Goal: Check status: Check status

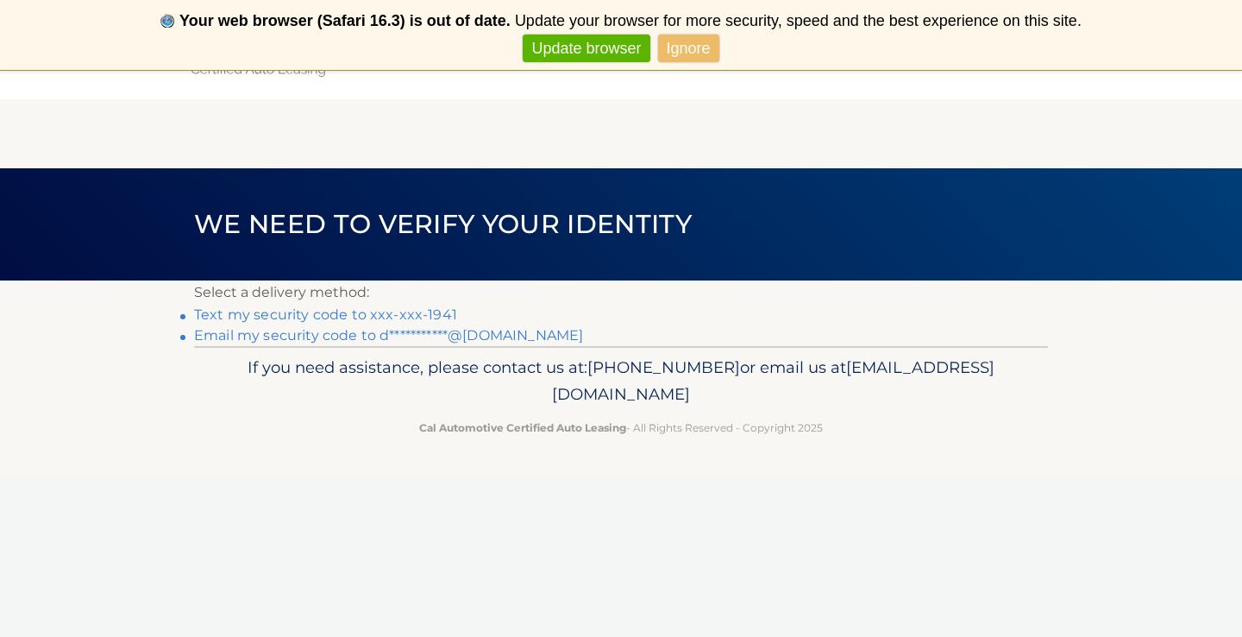
click at [523, 337] on link "**********" at bounding box center [388, 335] width 389 height 16
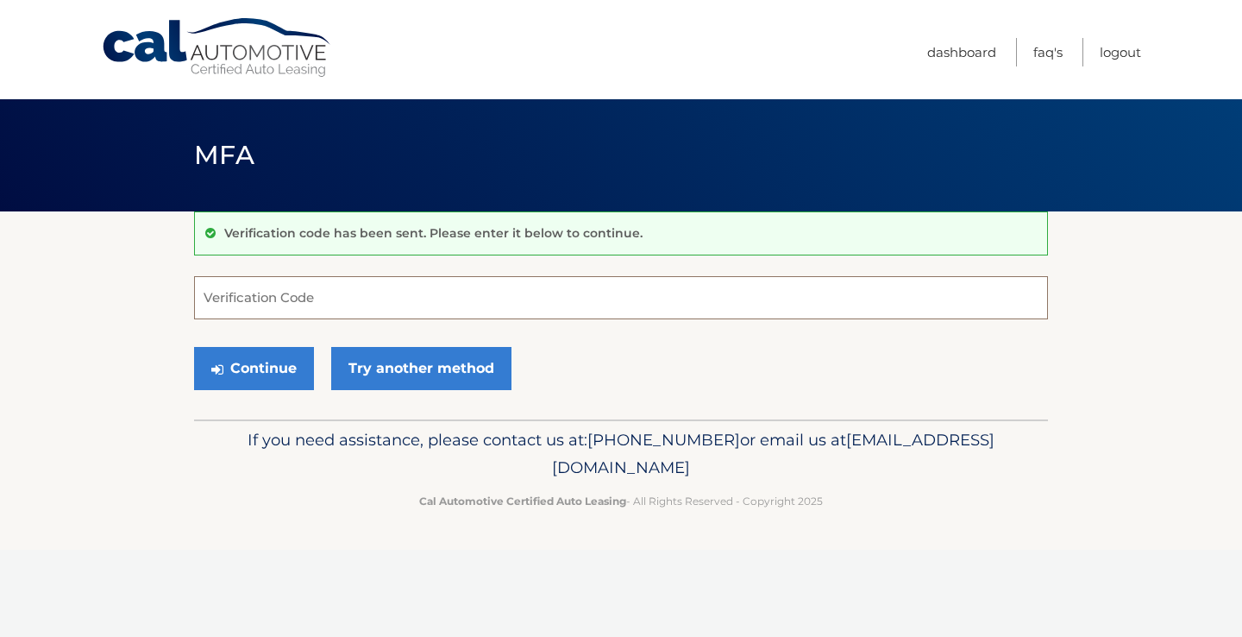
click at [279, 294] on input "Verification Code" at bounding box center [621, 297] width 854 height 43
type input "729473"
click at [286, 378] on button "Continue" at bounding box center [254, 368] width 120 height 43
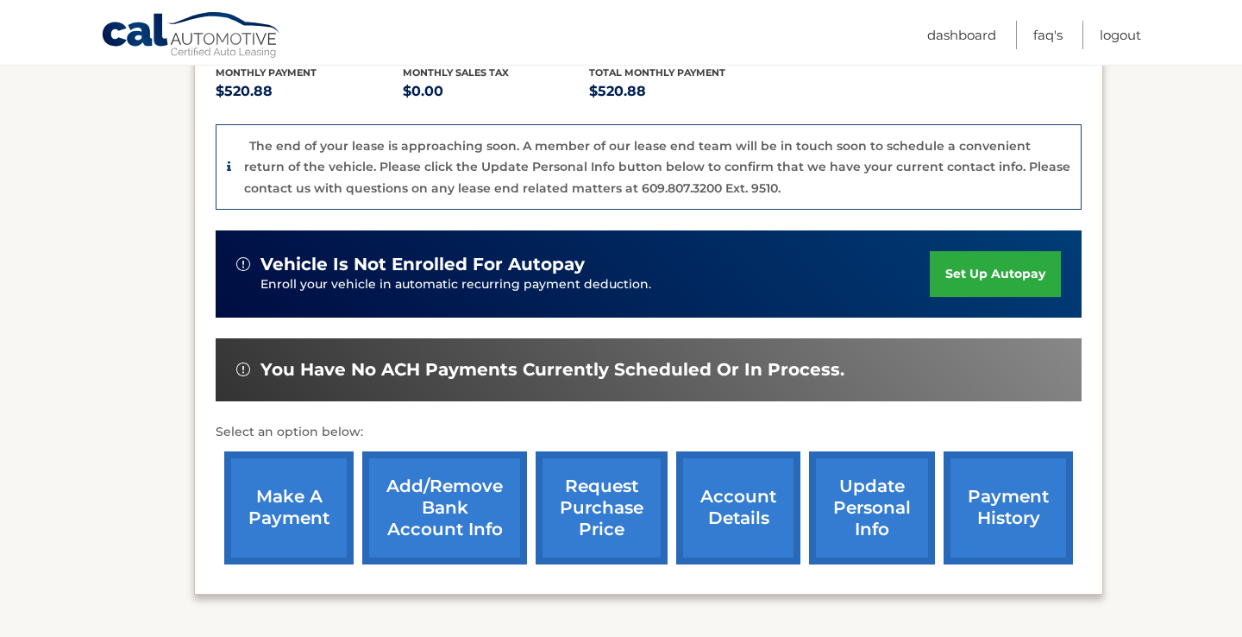
scroll to position [401, 0]
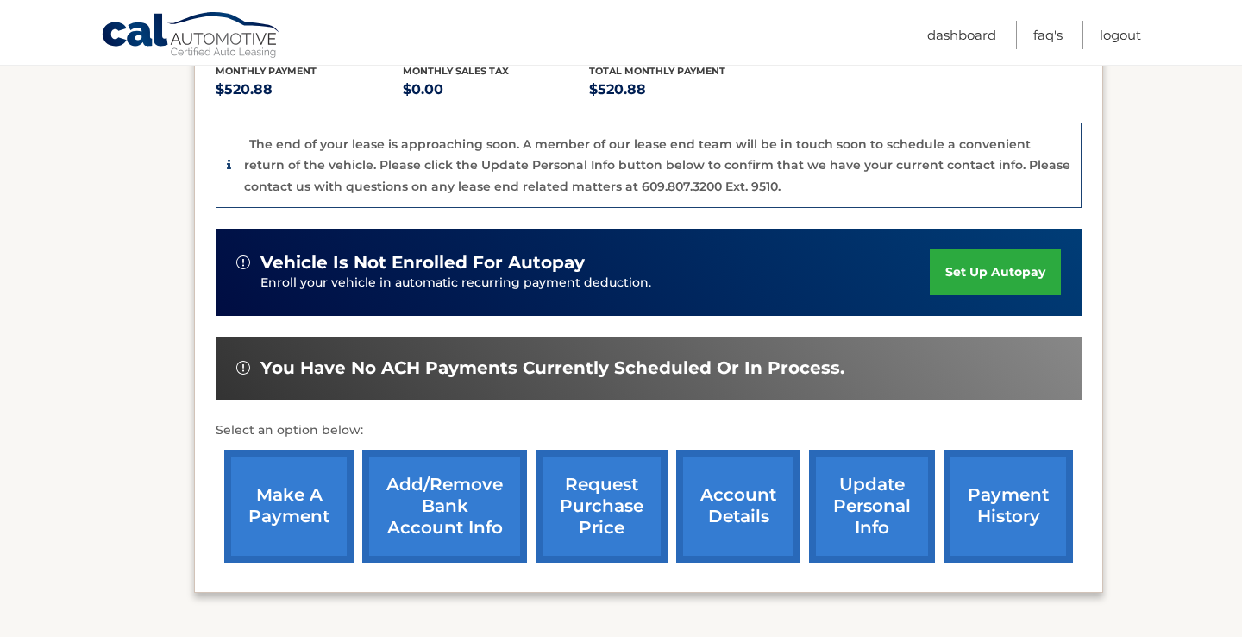
click at [733, 482] on link "account details" at bounding box center [738, 505] width 124 height 113
click at [733, 492] on link "account details" at bounding box center [738, 505] width 124 height 113
click at [752, 420] on p "Select an option below:" at bounding box center [649, 430] width 866 height 21
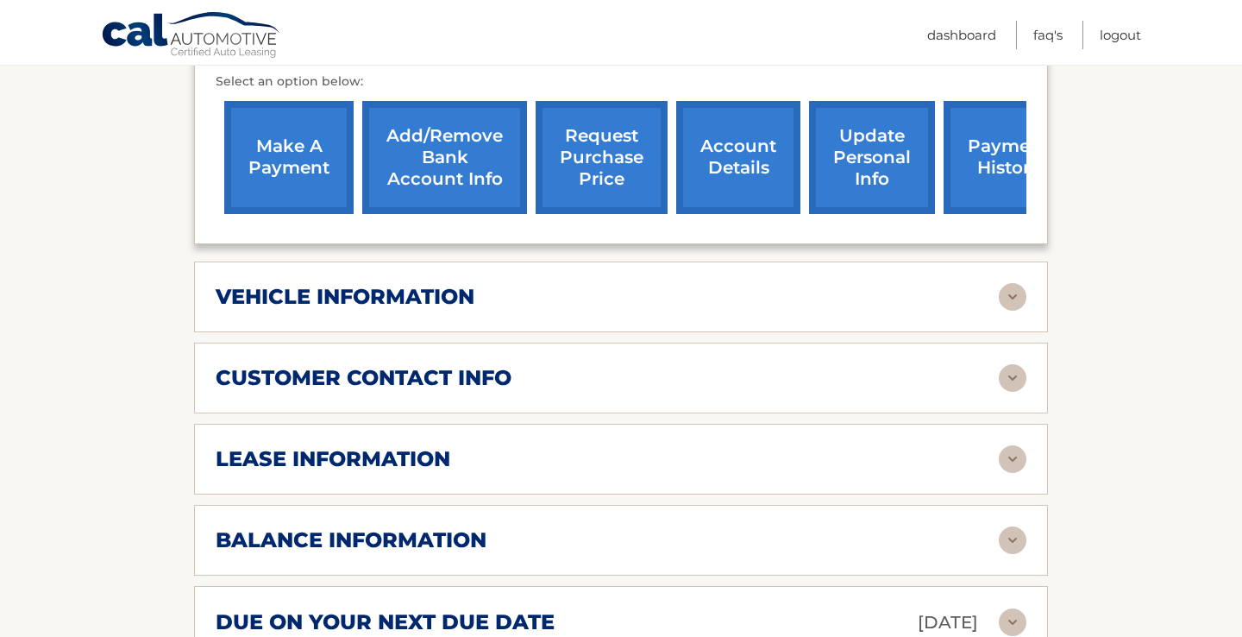
scroll to position [666, 0]
click at [1011, 451] on img at bounding box center [1013, 459] width 28 height 28
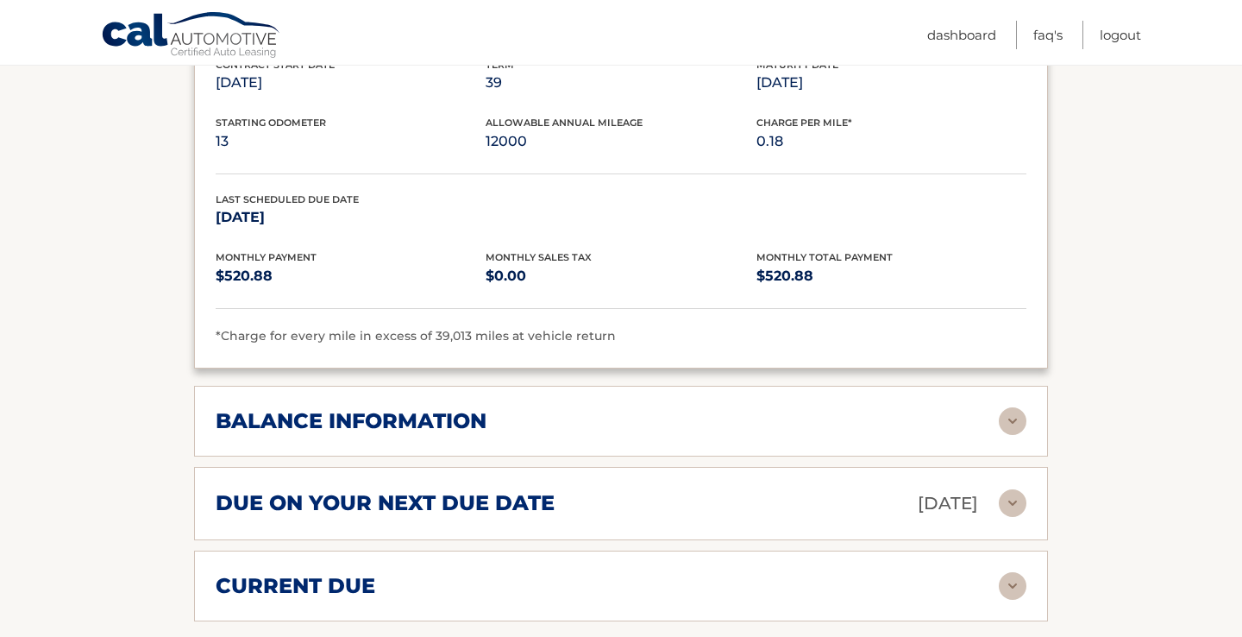
scroll to position [1109, 0]
click at [1016, 505] on img at bounding box center [1013, 502] width 28 height 28
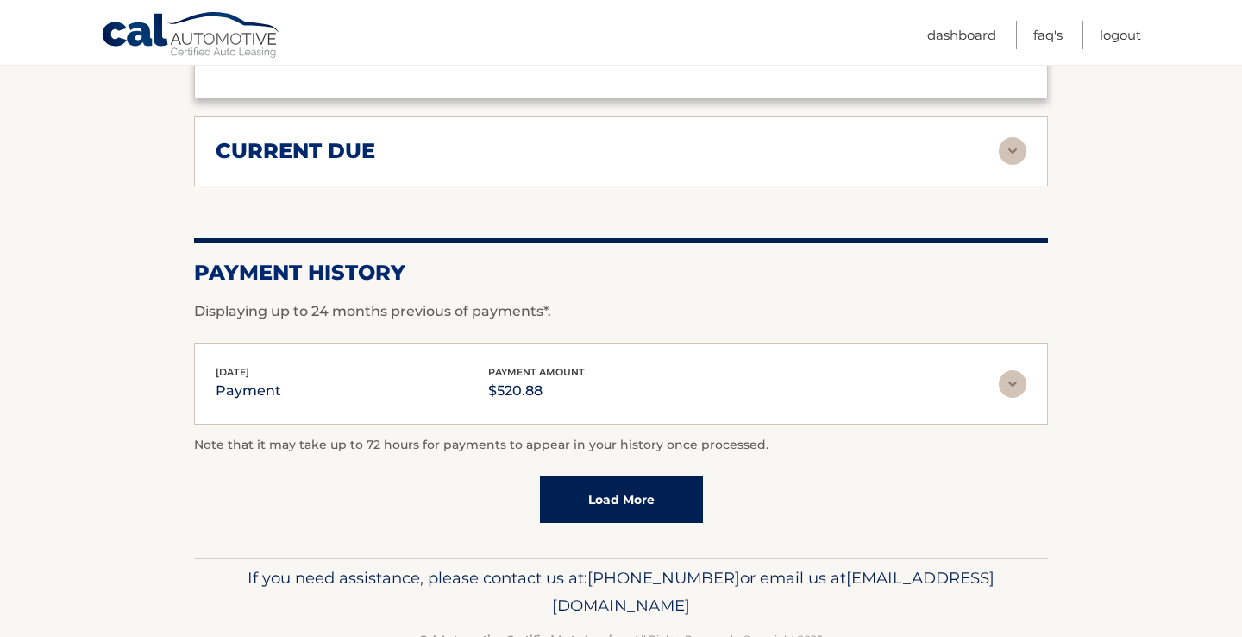
scroll to position [1711, 0]
click at [671, 489] on link "Load More" at bounding box center [621, 499] width 163 height 47
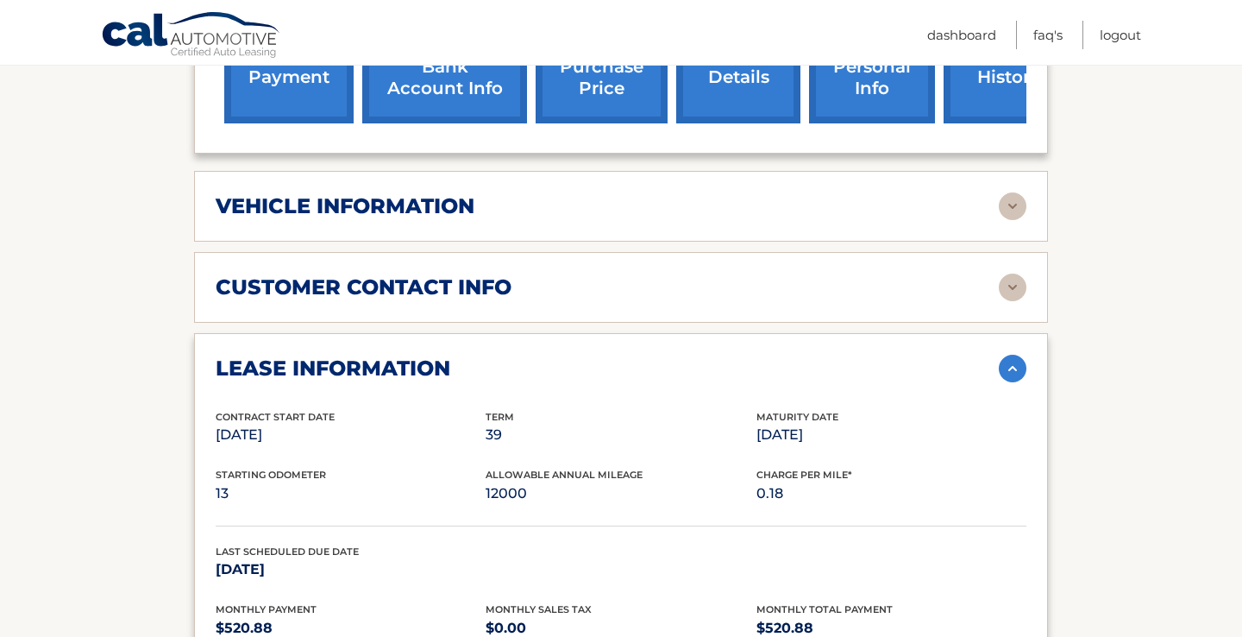
scroll to position [743, 0]
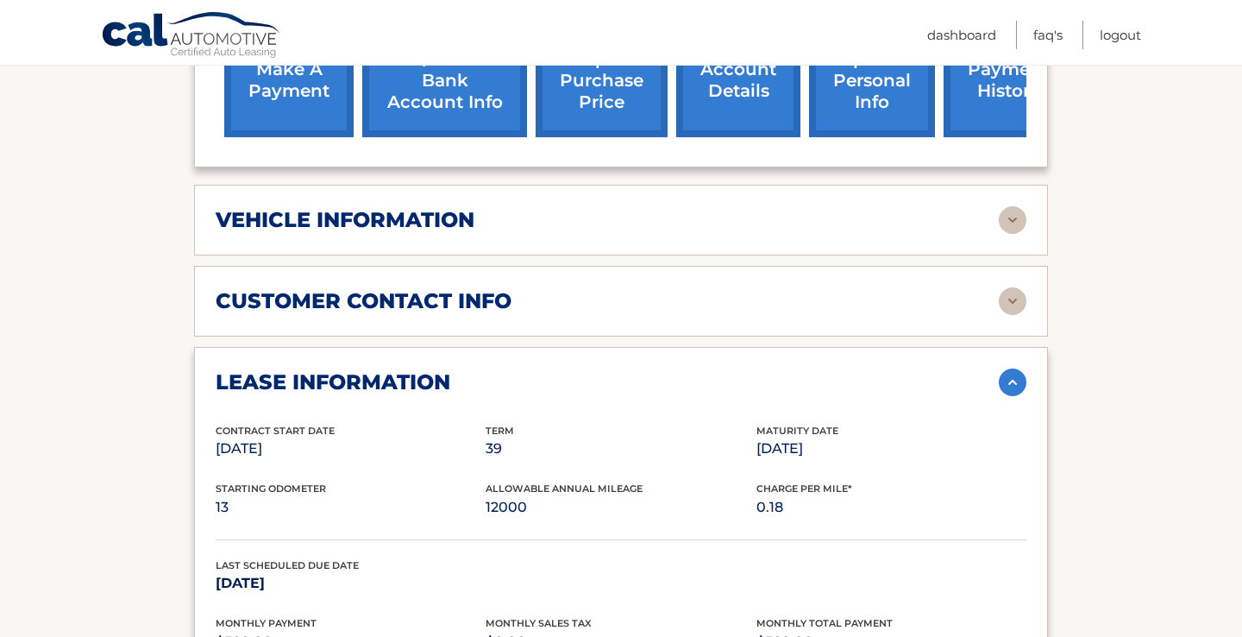
click at [1013, 217] on img at bounding box center [1013, 220] width 28 height 28
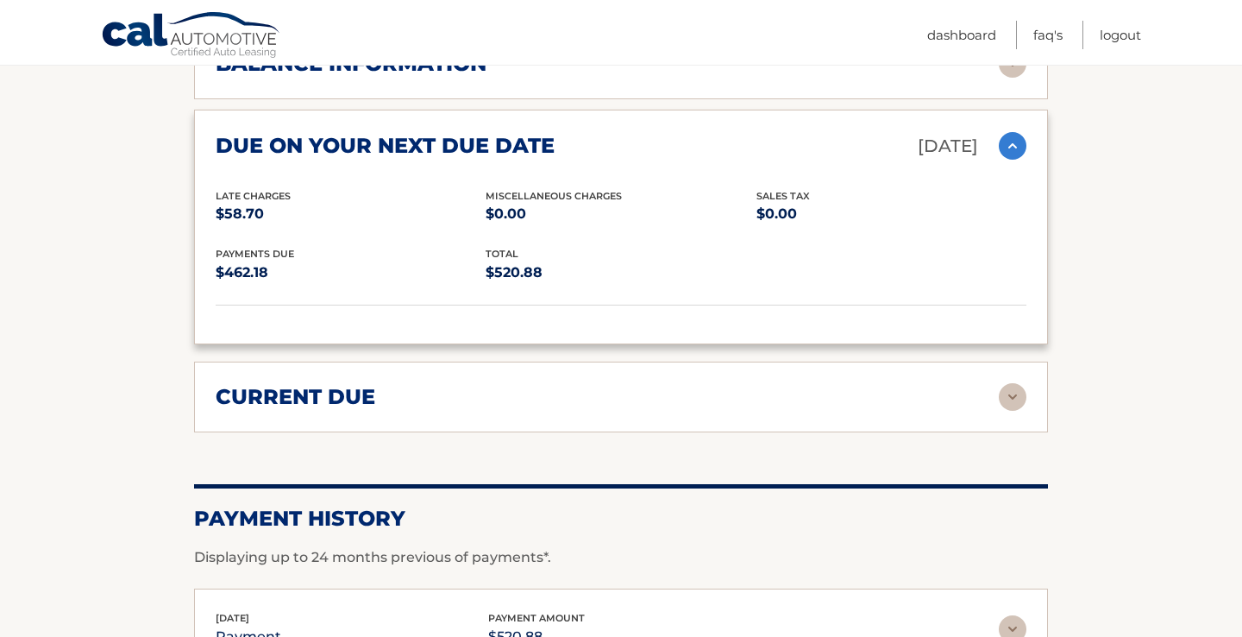
scroll to position [1884, 0]
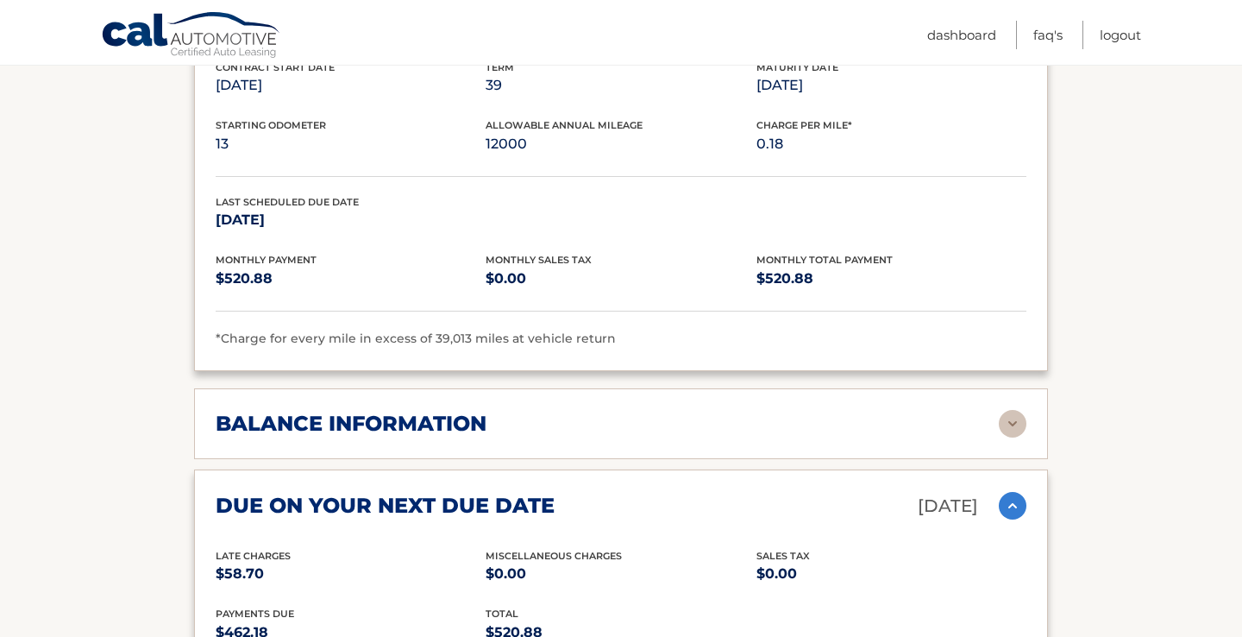
scroll to position [1518, 0]
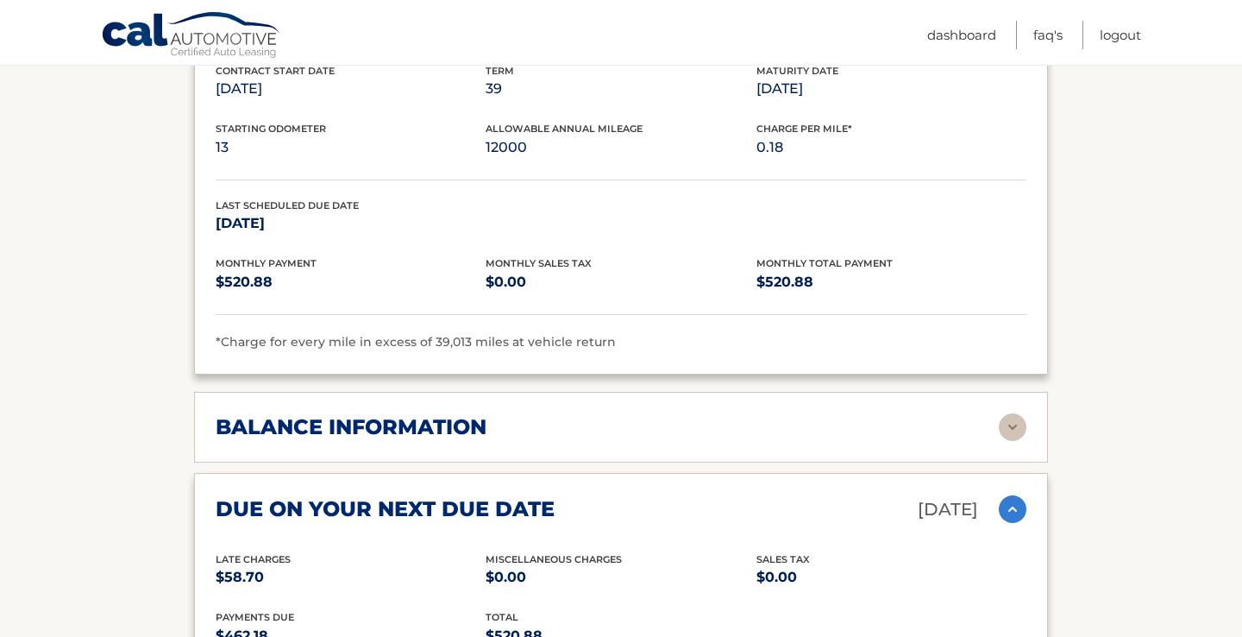
click at [1020, 505] on img at bounding box center [1013, 509] width 28 height 28
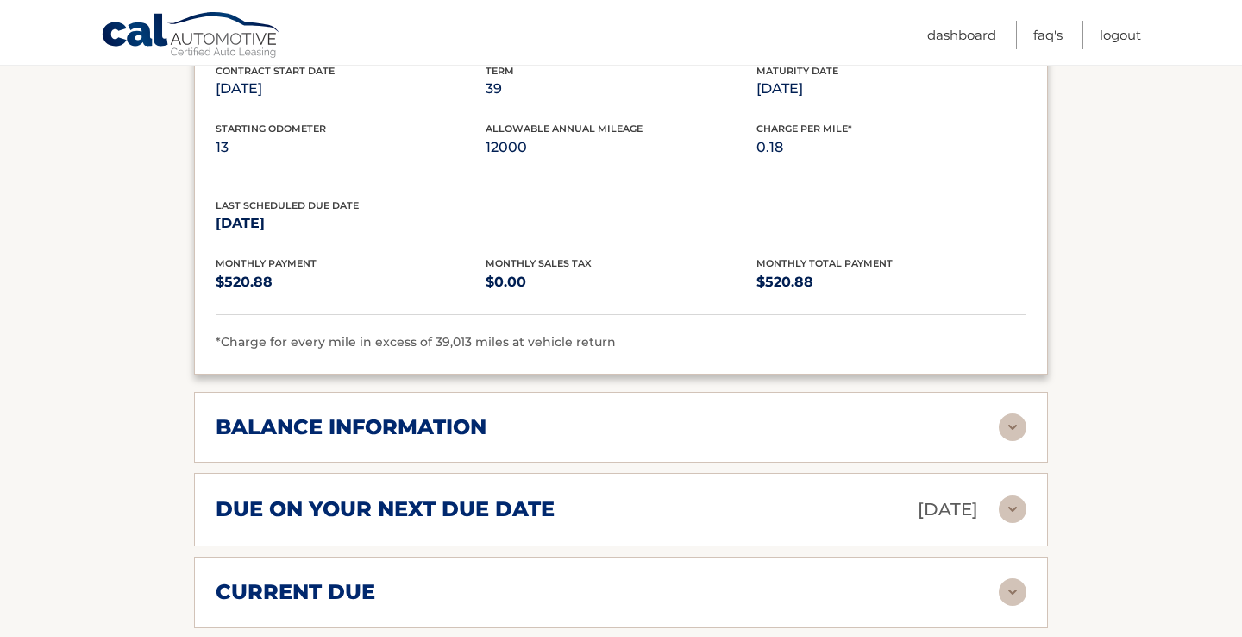
click at [1020, 505] on img at bounding box center [1013, 509] width 28 height 28
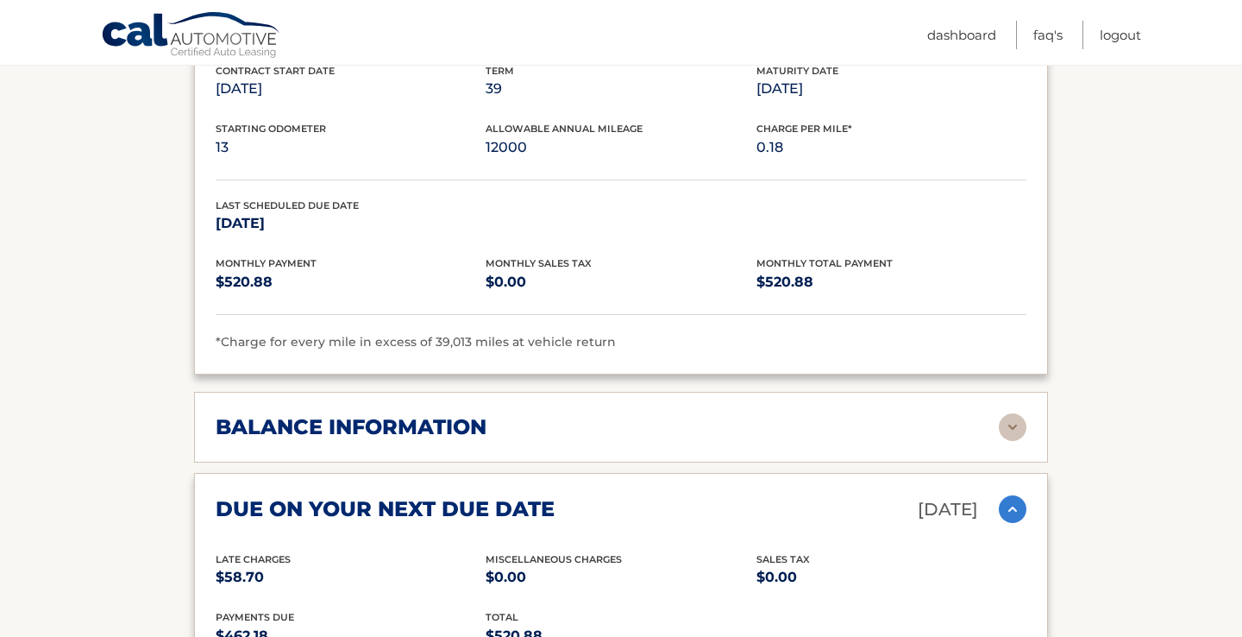
click at [1015, 416] on img at bounding box center [1013, 427] width 28 height 28
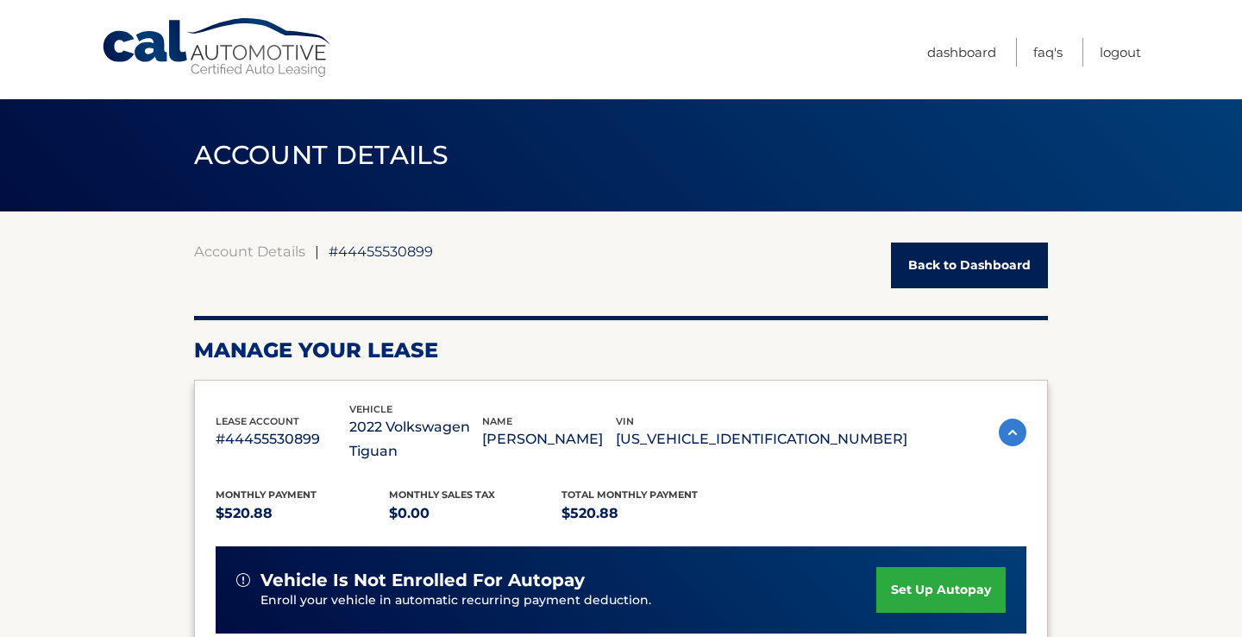
scroll to position [0, 0]
